Goal: Task Accomplishment & Management: Manage account settings

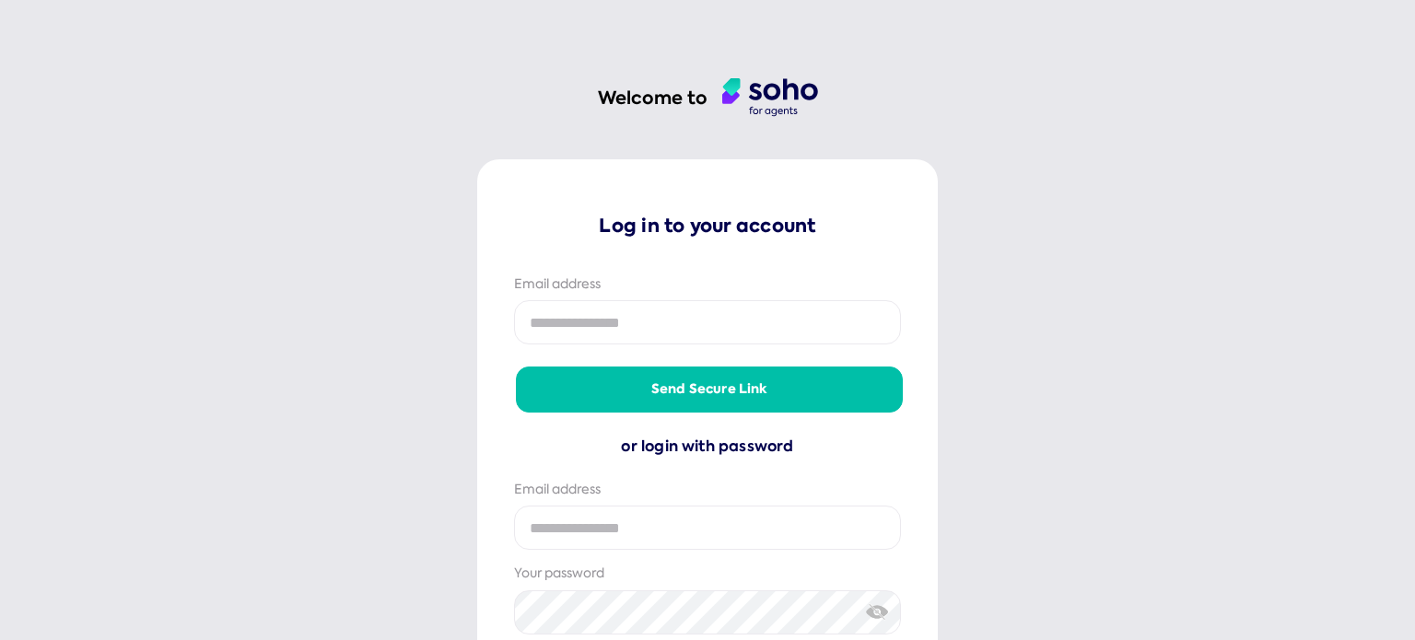
click at [633, 317] on input "email" at bounding box center [707, 322] width 387 height 44
type input "**********"
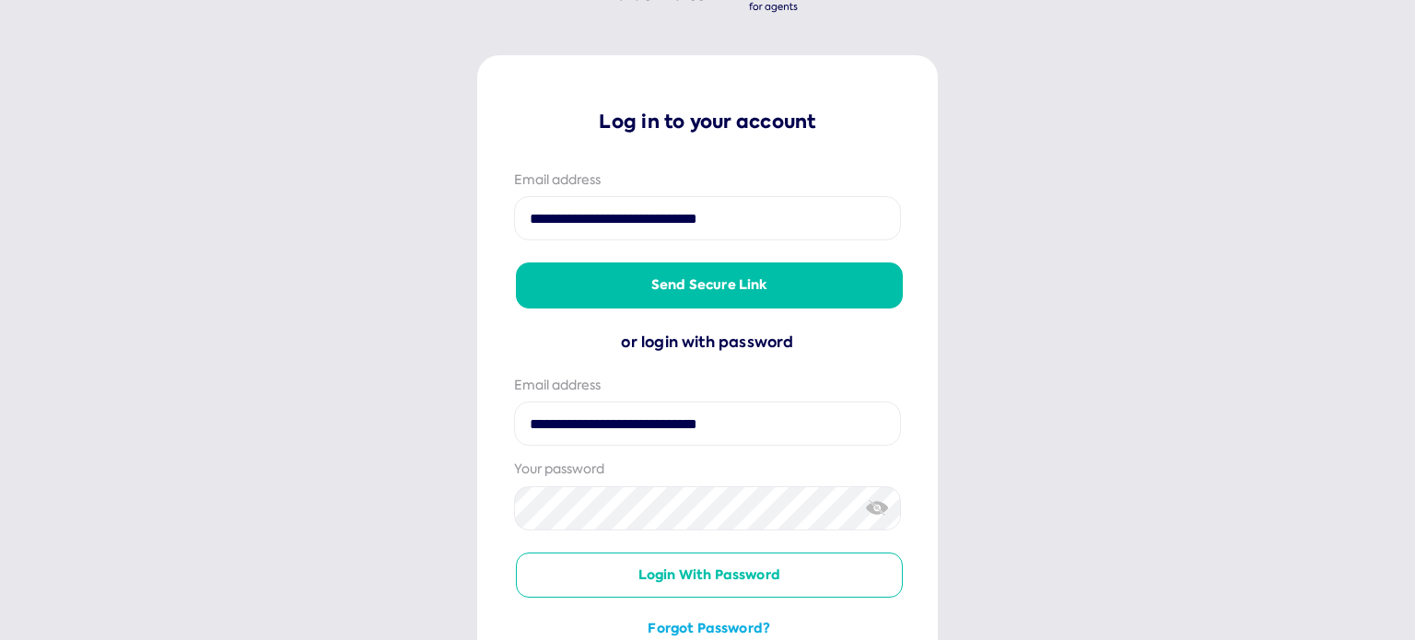
scroll to position [146, 0]
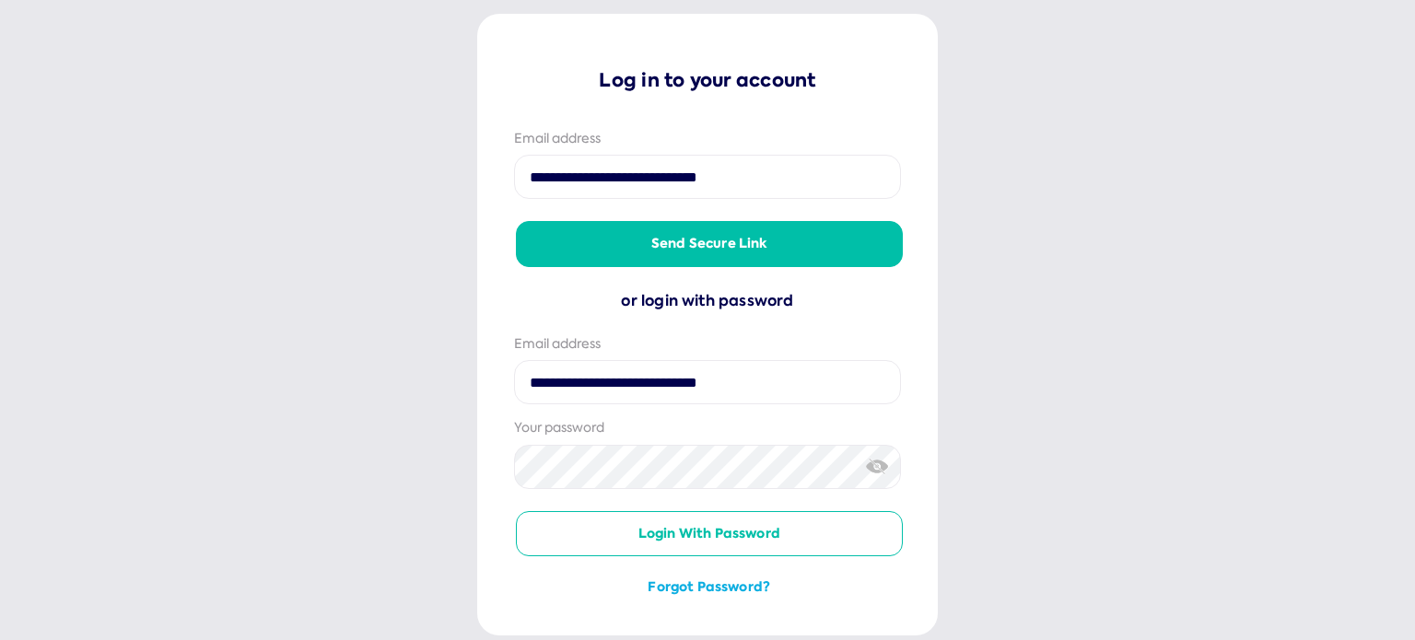
click at [730, 526] on button "Login with password" at bounding box center [709, 534] width 387 height 46
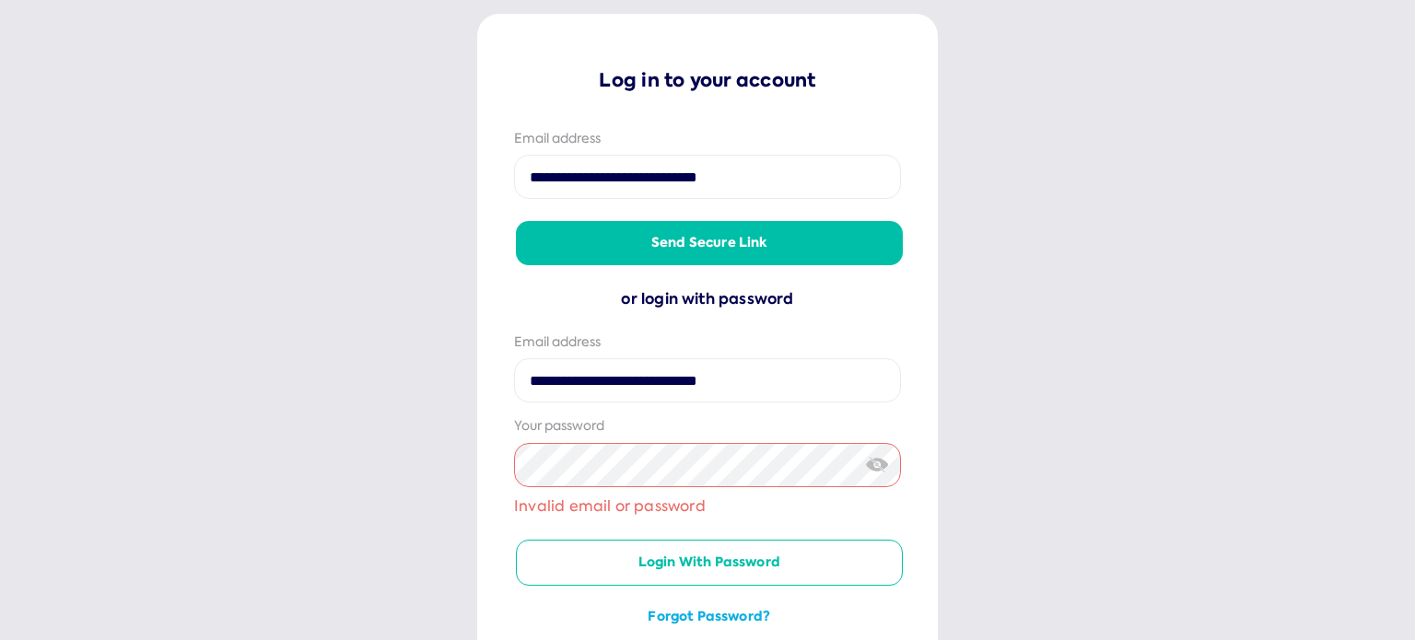
click at [715, 244] on button "Send secure link" at bounding box center [709, 243] width 387 height 44
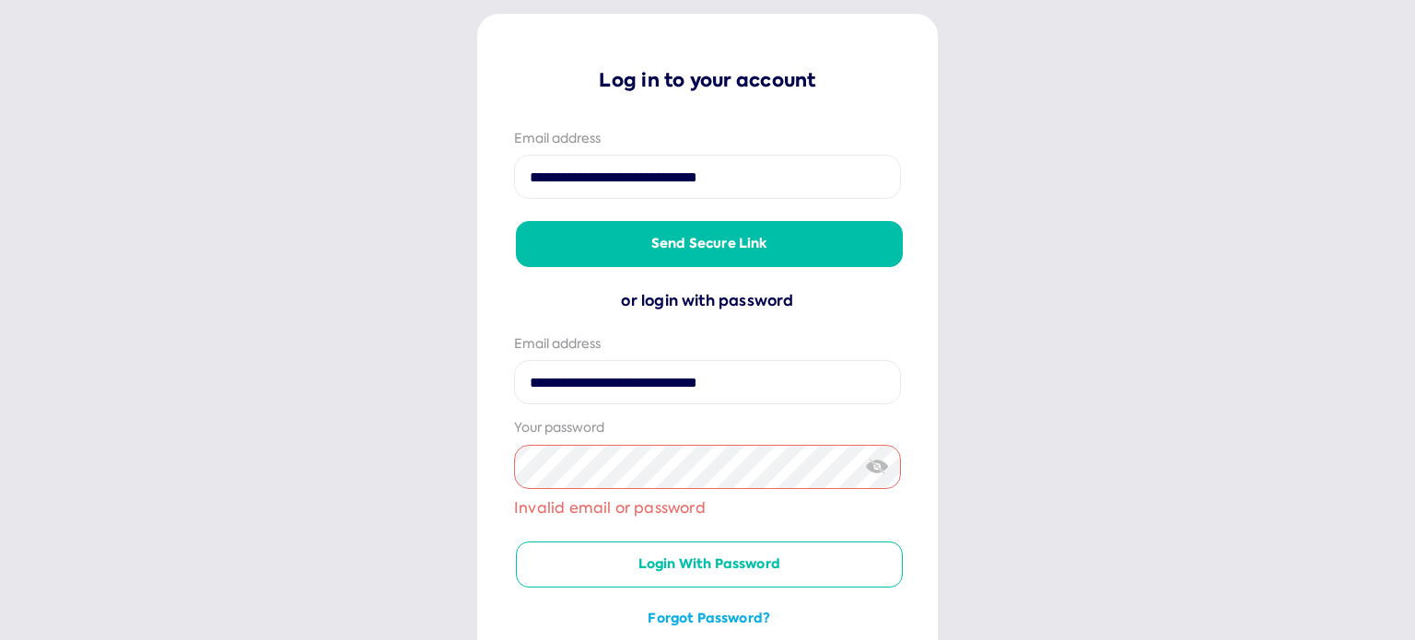
scroll to position [0, 0]
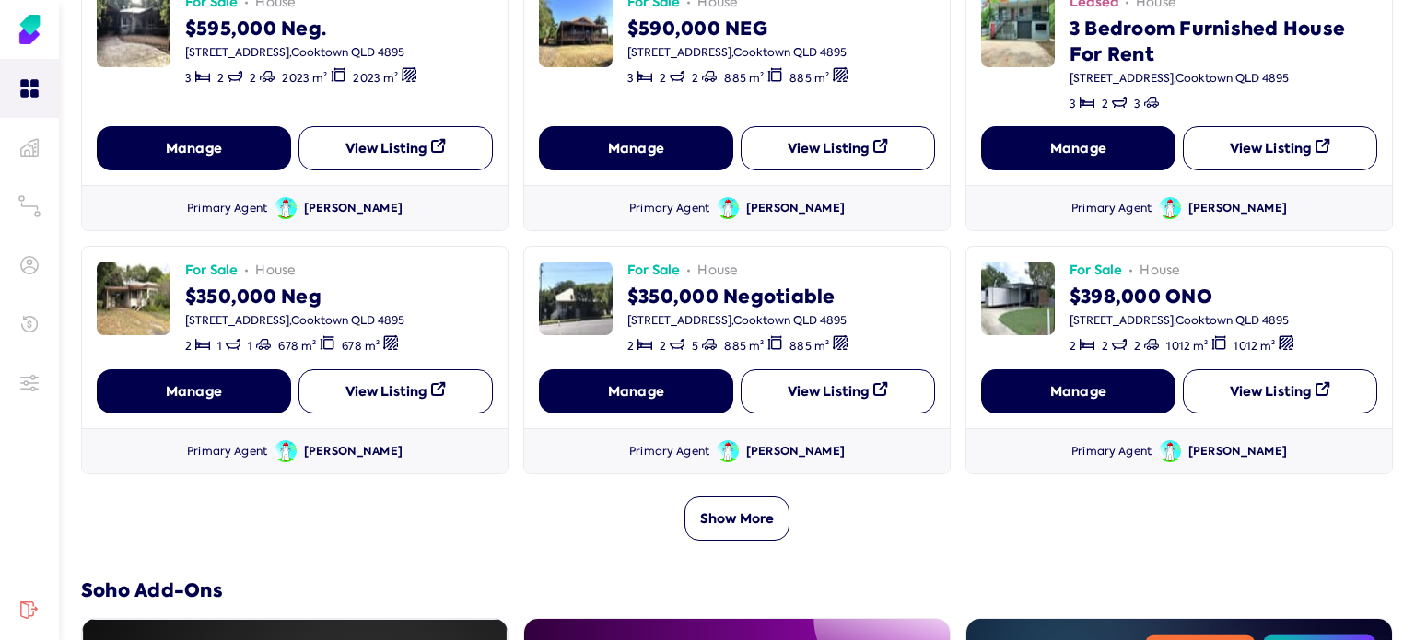
scroll to position [622, 0]
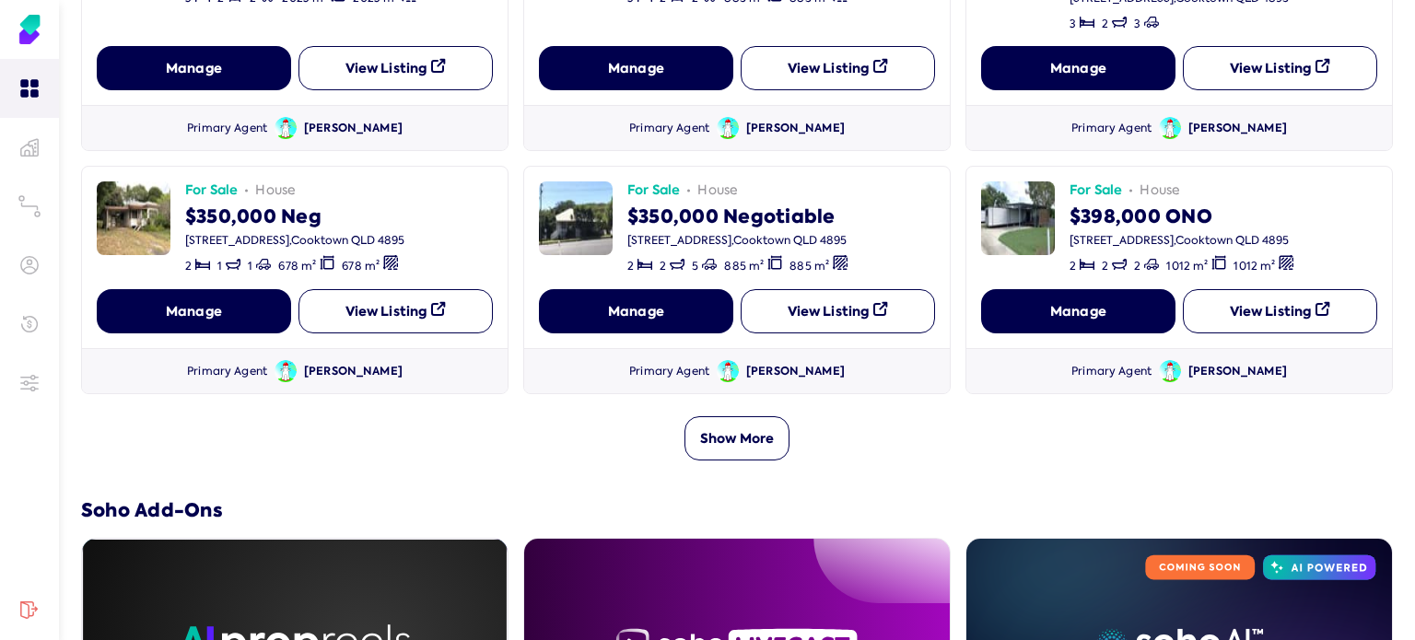
drag, startPoint x: 1406, startPoint y: 319, endPoint x: 1414, endPoint y: 364, distance: 45.9
click at [1414, 364] on div "Dashboard We Turn Your Listing Photos Into Stunning Videos in Less Than 48H Usi…" at bounding box center [707, 320] width 1415 height 640
drag, startPoint x: 1407, startPoint y: 275, endPoint x: 1414, endPoint y: 339, distance: 64.0
click at [1414, 339] on div "Dashboard We Turn Your Listing Photos Into Stunning Videos in Less Than 48H Usi…" at bounding box center [707, 320] width 1415 height 640
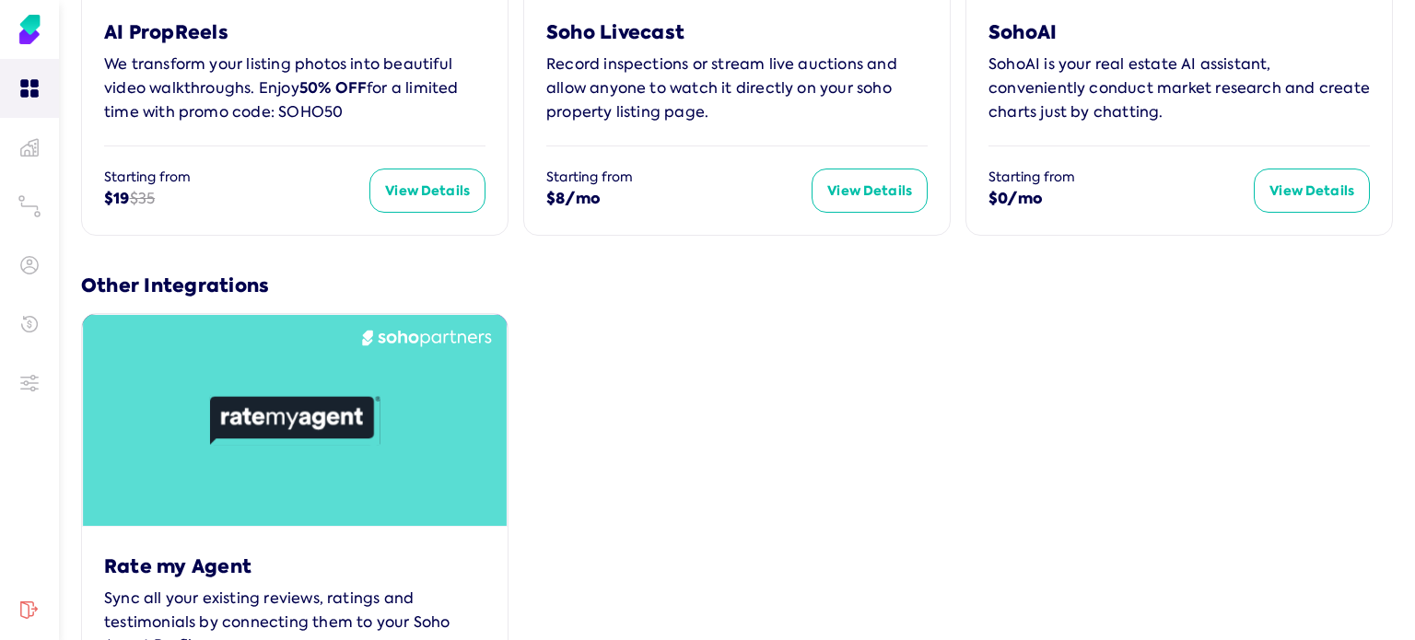
scroll to position [1529, 0]
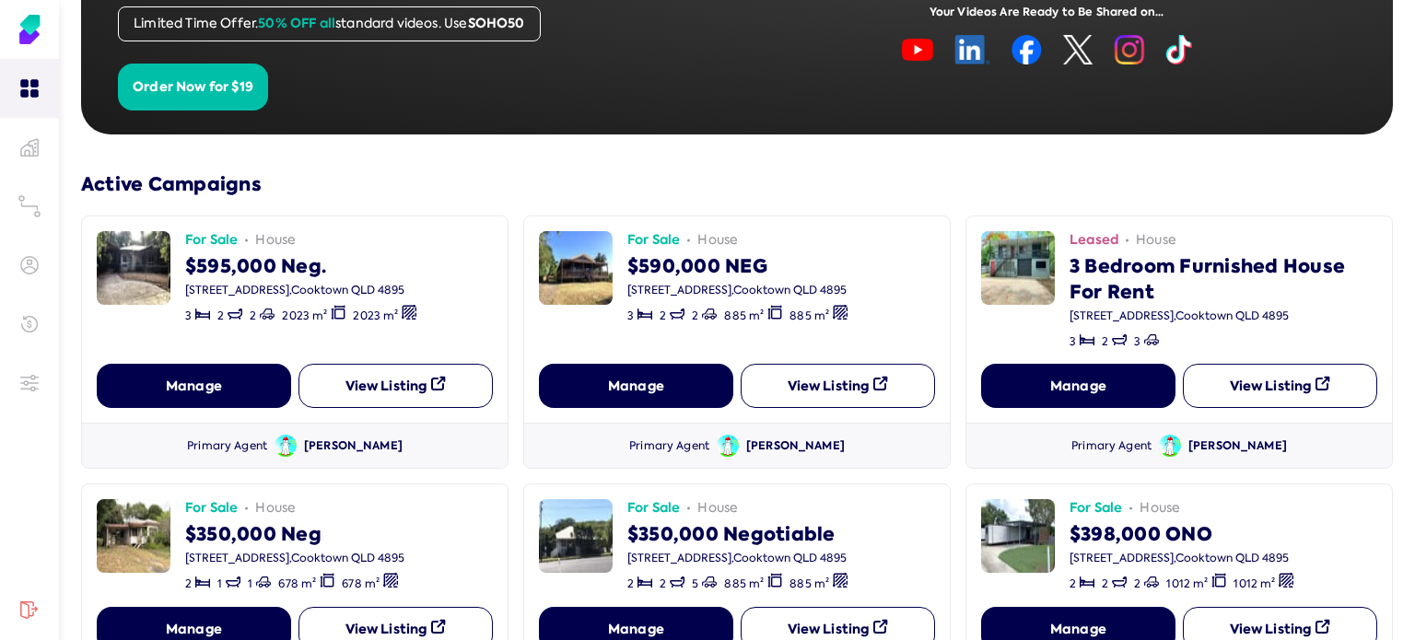
scroll to position [343, 0]
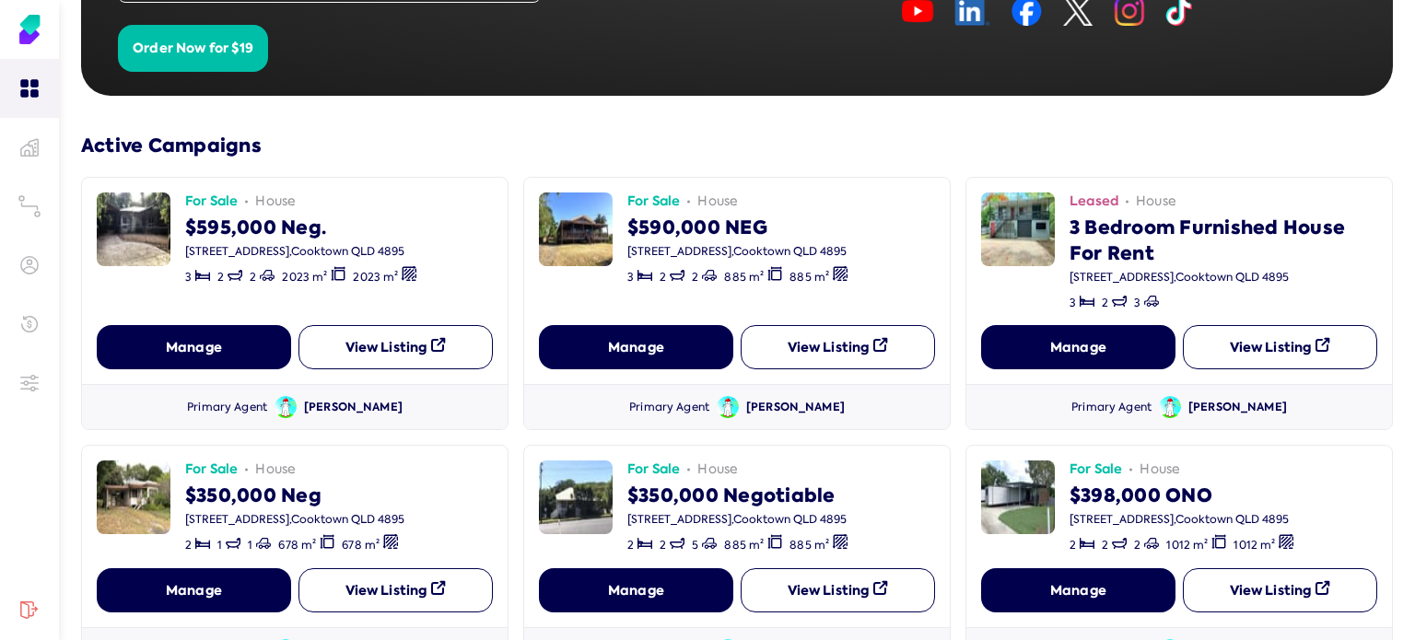
click at [373, 342] on button "View Listing" at bounding box center [396, 347] width 194 height 44
click at [195, 349] on button "Manage" at bounding box center [194, 347] width 194 height 44
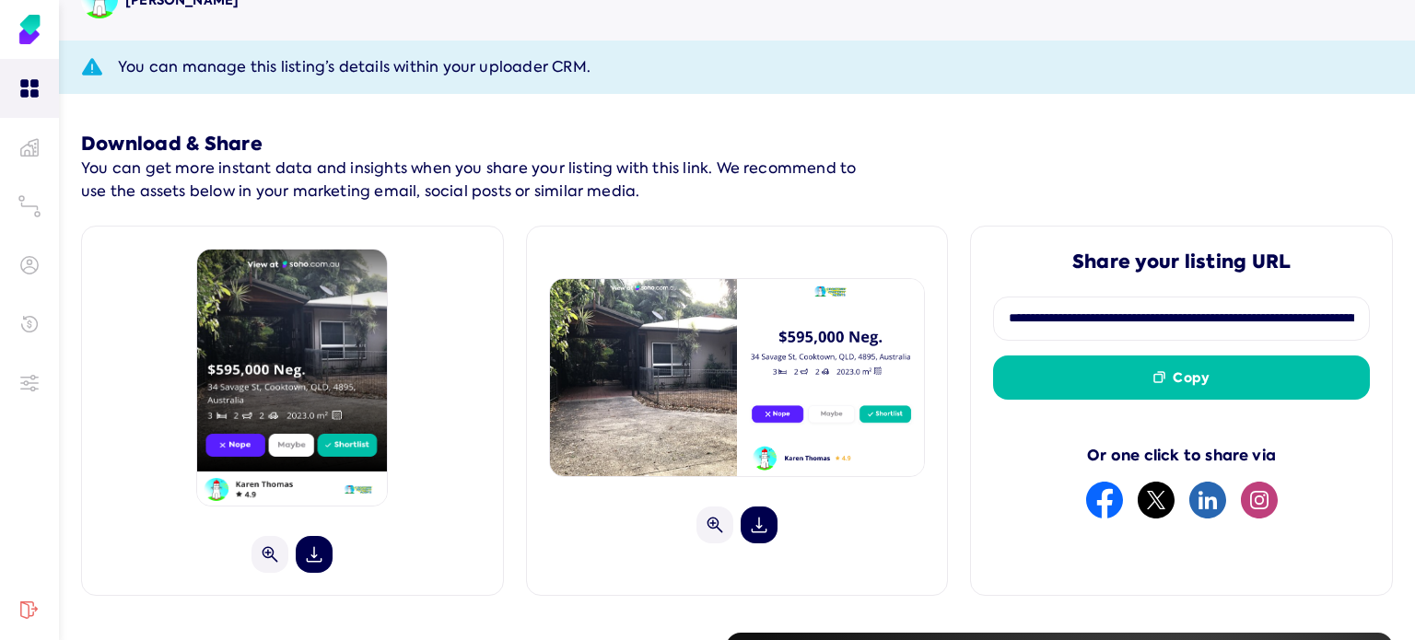
scroll to position [326, 0]
